Goal: Information Seeking & Learning: Learn about a topic

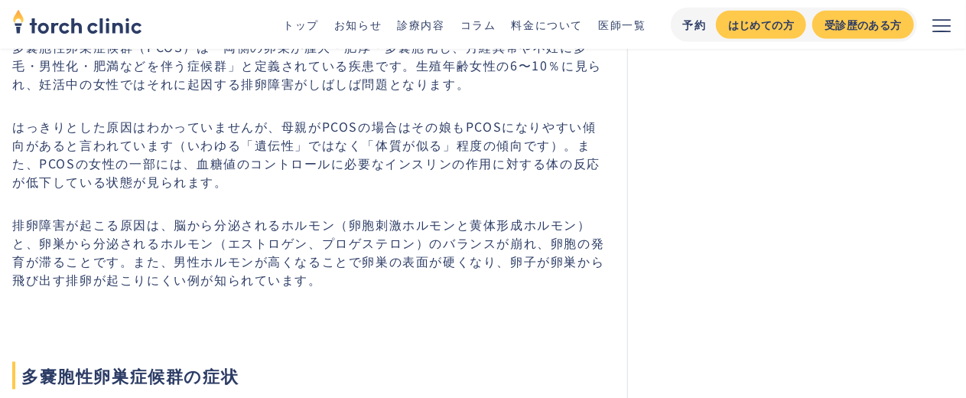
scroll to position [1071, 0]
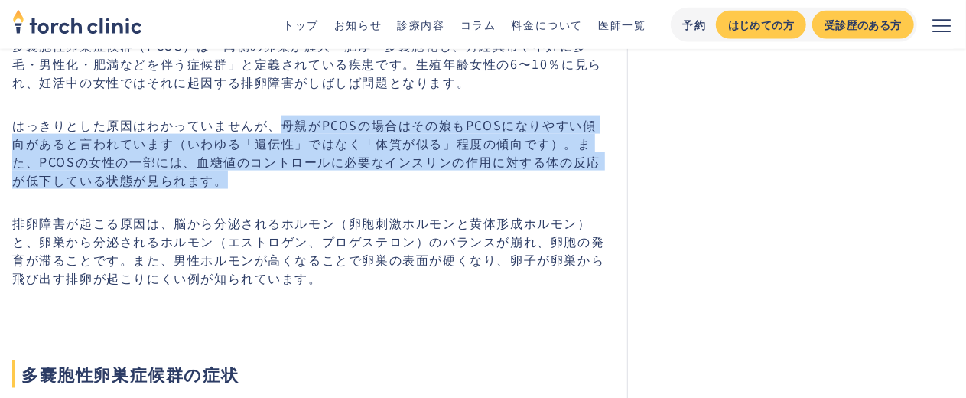
drag, startPoint x: 278, startPoint y: 127, endPoint x: 343, endPoint y: 180, distance: 84.8
click at [343, 180] on p "はっきりとした原因はわかっていませんが、母親がPCOSの場合はその娘もPCOSになりやすい傾向があると言われています（いわゆる「遺伝性」ではなく「体質が似る」…" at bounding box center [310, 151] width 596 height 73
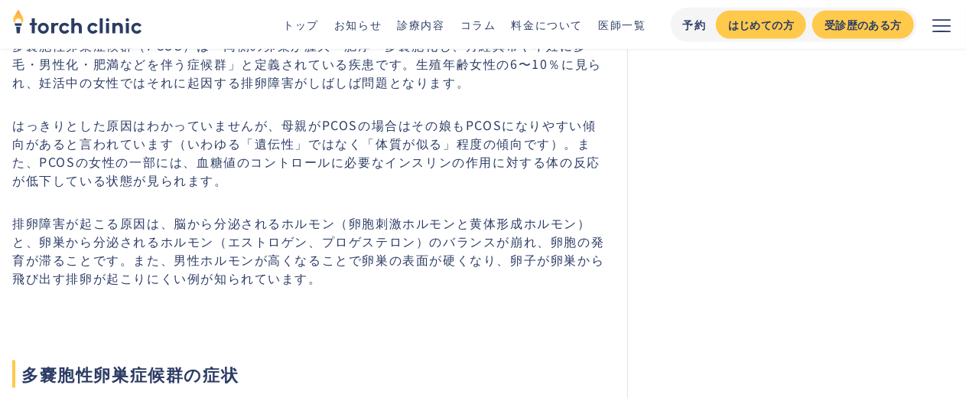
click at [333, 222] on p "排卵障害が起こる原因は、脳から分泌されるホルモン（卵胞刺激ホルモンと黄体形成ホルモン）と、卵巣から分泌されるホルモン（エストロゲン、プロゲステロン）のバランス…" at bounding box center [310, 249] width 596 height 73
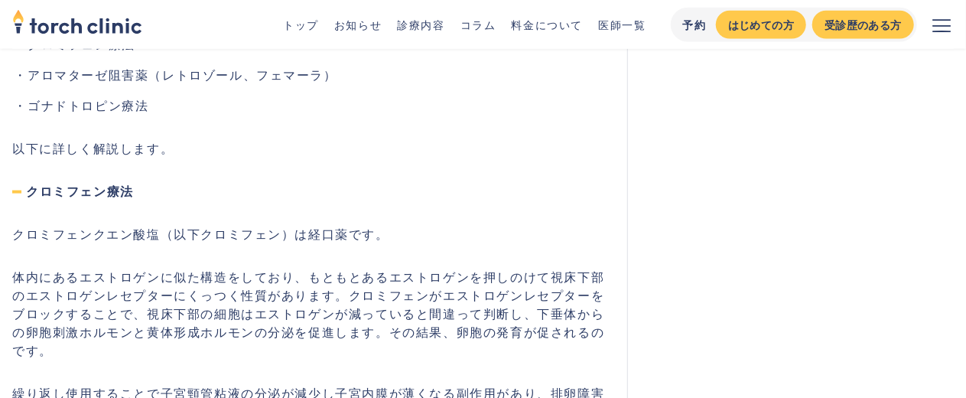
scroll to position [4053, 0]
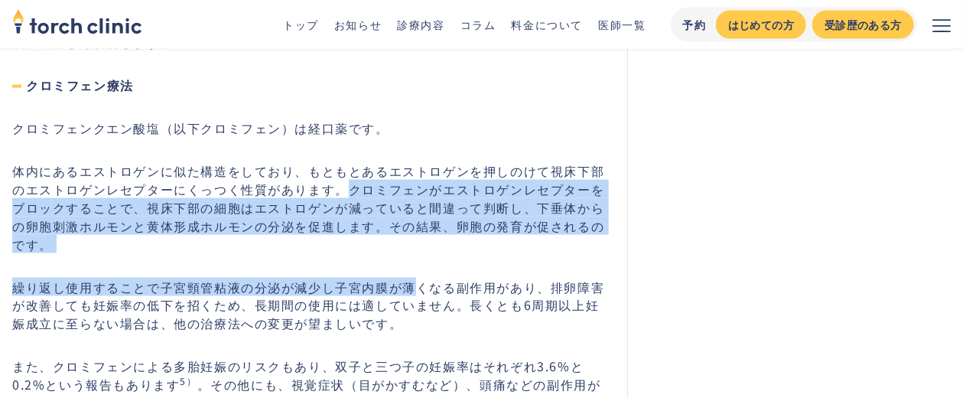
drag, startPoint x: 333, startPoint y: 200, endPoint x: 418, endPoint y: 256, distance: 102.0
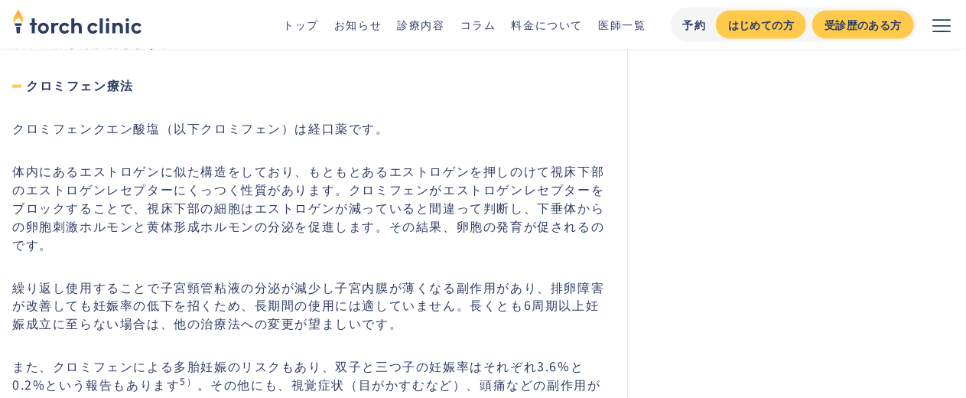
click at [401, 291] on p "繰り返し使用することで子宮頸管粘液の分泌が減少し子宮内膜が薄くなる副作用があり、排卵障害が改善しても妊娠率の低下を招くため、長期間の使用には適していません。長…" at bounding box center [310, 305] width 596 height 55
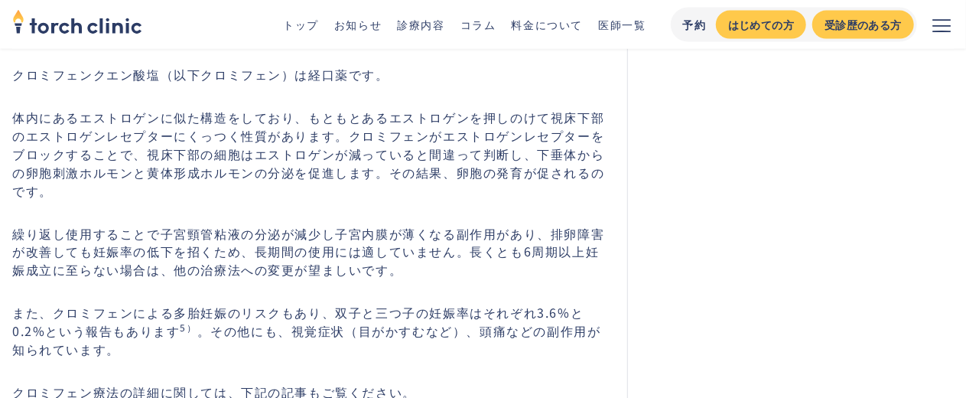
scroll to position [4129, 0]
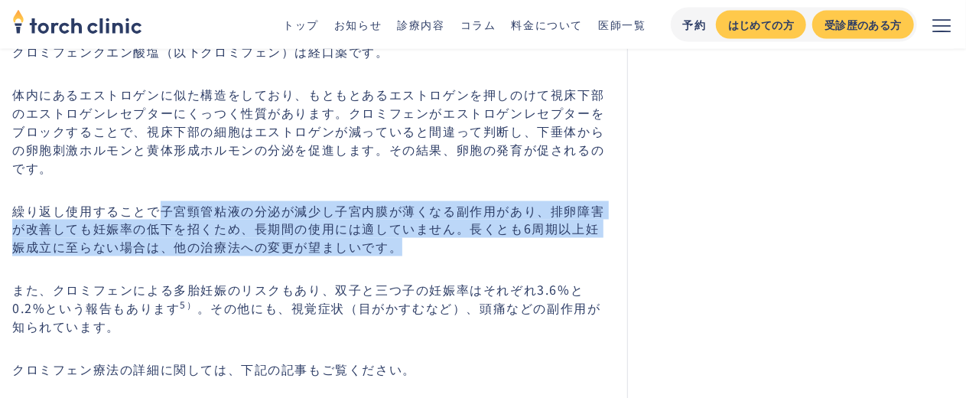
drag, startPoint x: 186, startPoint y: 204, endPoint x: 384, endPoint y: 231, distance: 199.9
click at [384, 231] on p "繰り返し使用することで子宮頸管粘液の分泌が減少し子宮内膜が薄くなる副作用があり、排卵障害が改善しても妊娠率の低下を招くため、長期間の使用には適していません。長…" at bounding box center [310, 228] width 596 height 55
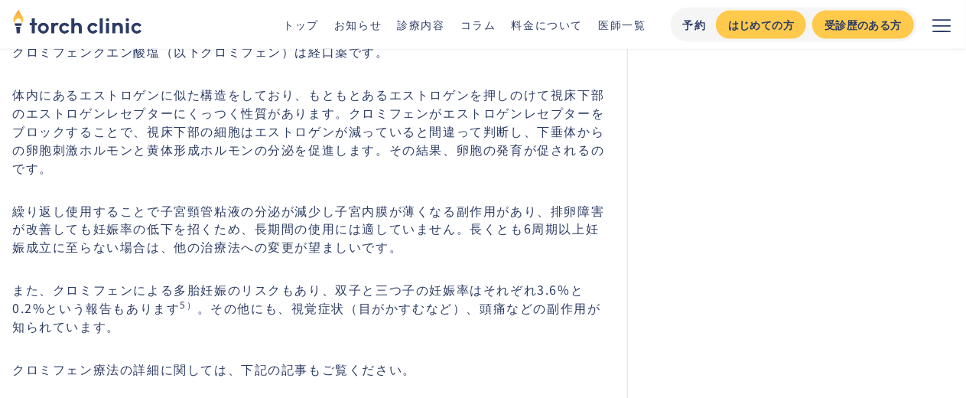
click at [382, 281] on p "また、クロミフェンによる多胎妊娠のリスクもあり、双子と三つ子の妊娠率はそれぞれ3.6%と0.2%という報告もあります 5） 。その他にも、視覚症状（目がかすむ…" at bounding box center [310, 308] width 596 height 55
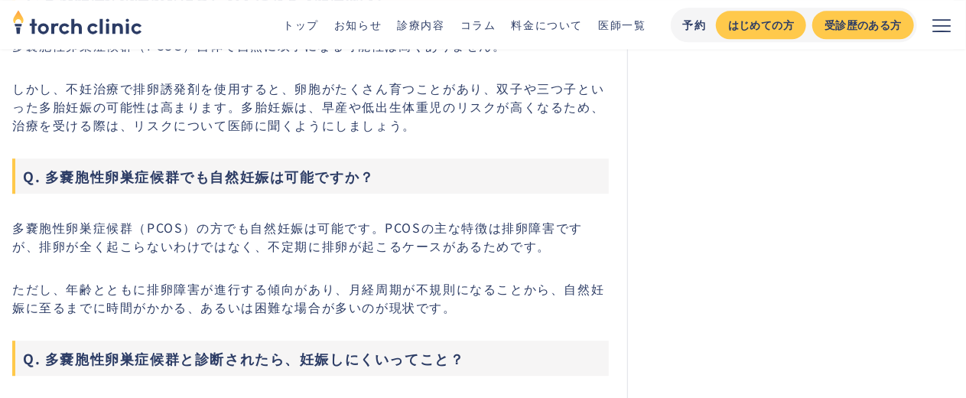
scroll to position [7876, 0]
